Goal: Task Accomplishment & Management: Use online tool/utility

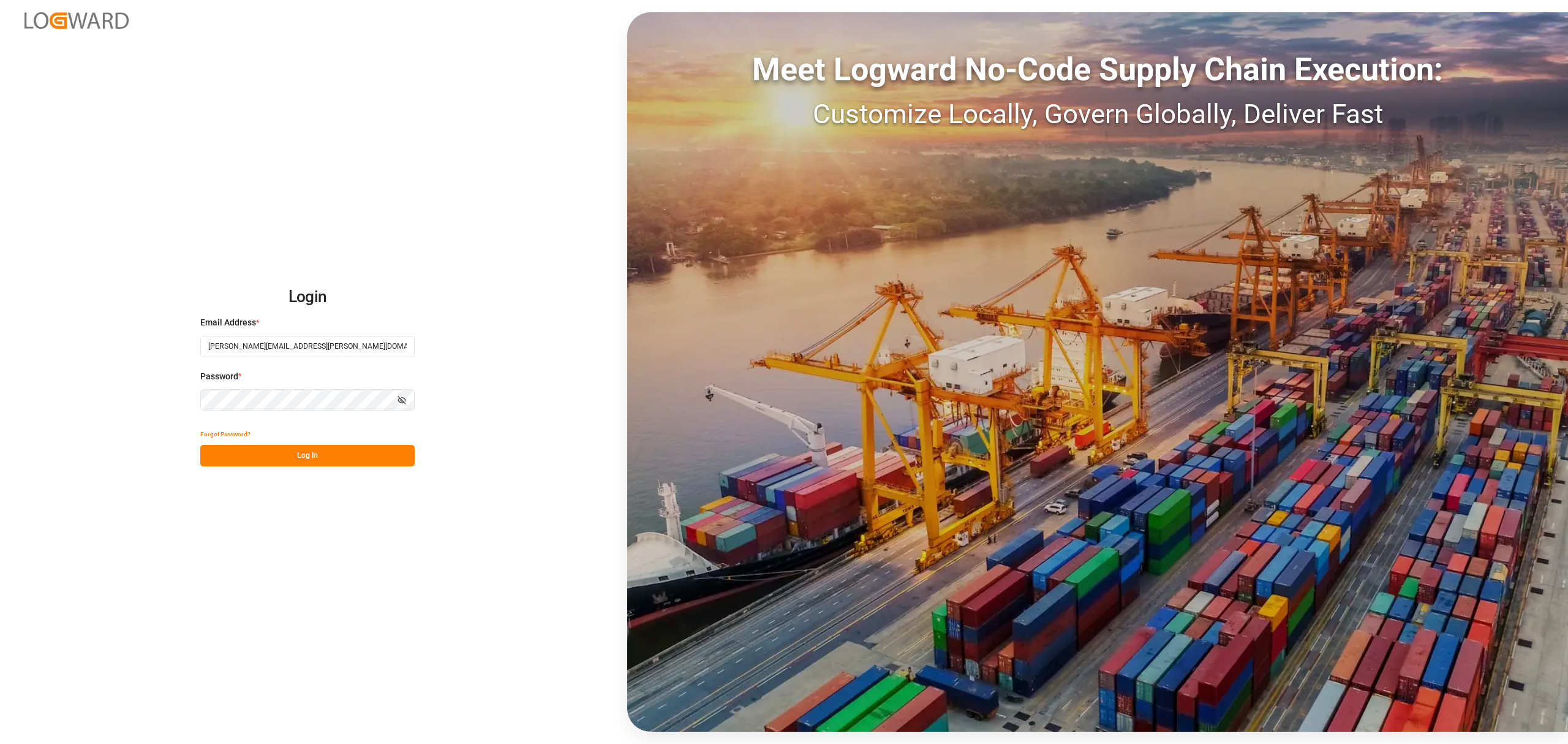
click at [338, 457] on button "Log In" at bounding box center [307, 456] width 215 height 22
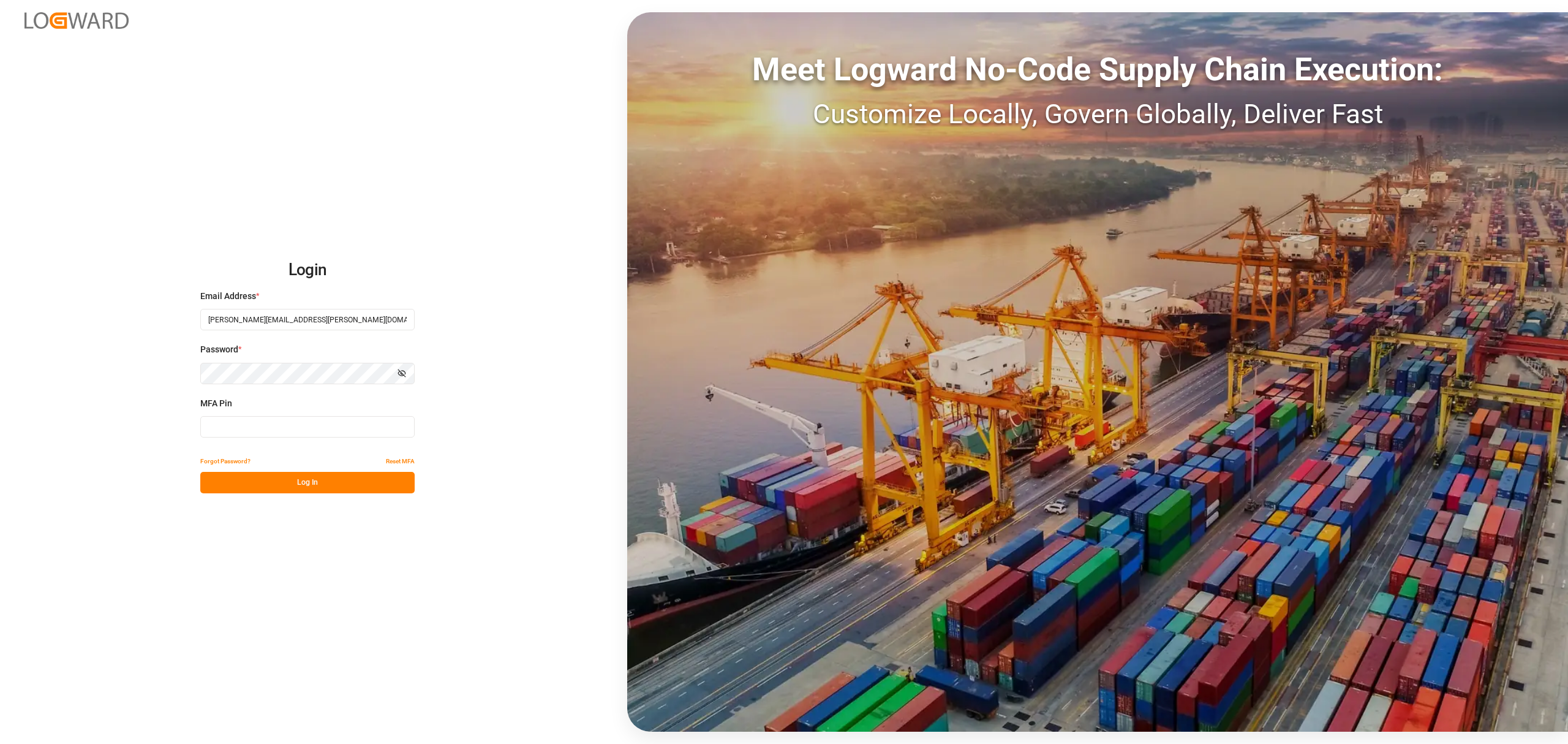
click at [294, 432] on input at bounding box center [307, 427] width 215 height 22
type input "712066"
click at [284, 483] on button "Log In" at bounding box center [307, 482] width 215 height 22
